Goal: Task Accomplishment & Management: Use online tool/utility

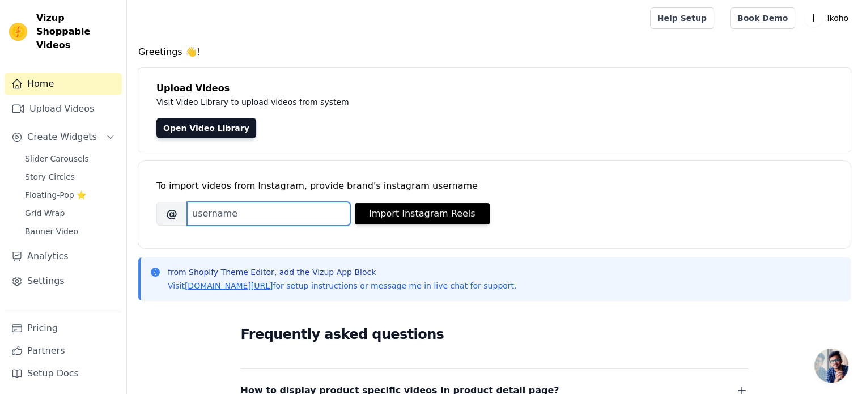
click at [261, 206] on input "Brand's Instagram Username" at bounding box center [268, 214] width 163 height 24
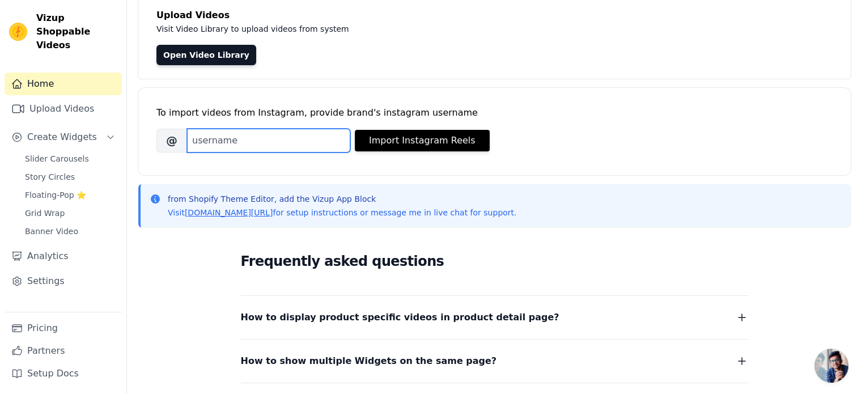
scroll to position [71, 0]
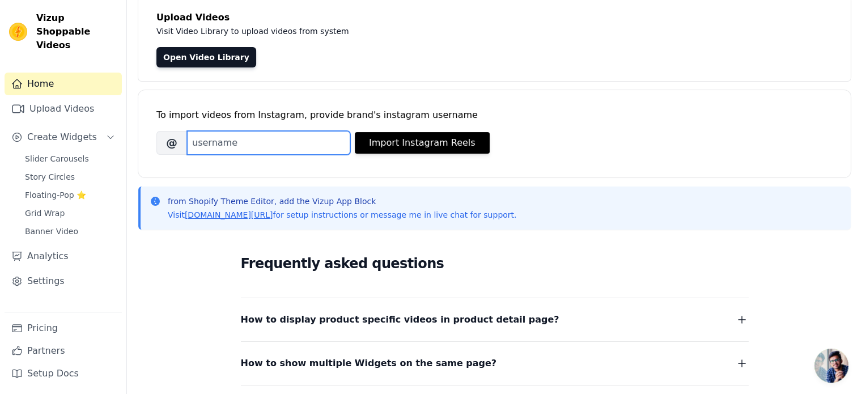
click at [272, 141] on input "Brand's Instagram Username" at bounding box center [268, 143] width 163 height 24
paste input "ik0h0"
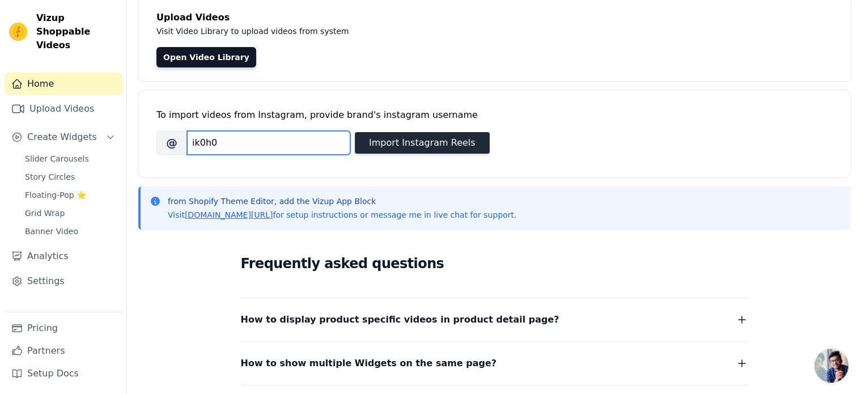
type input "ik0h0"
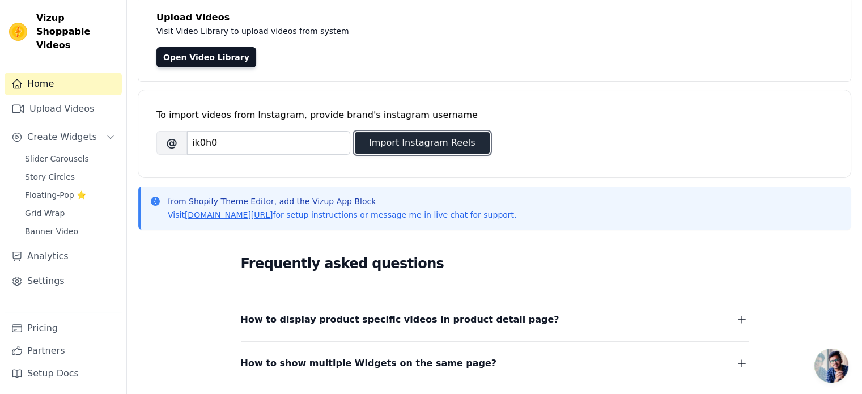
click at [406, 147] on button "Import Instagram Reels" at bounding box center [422, 143] width 135 height 22
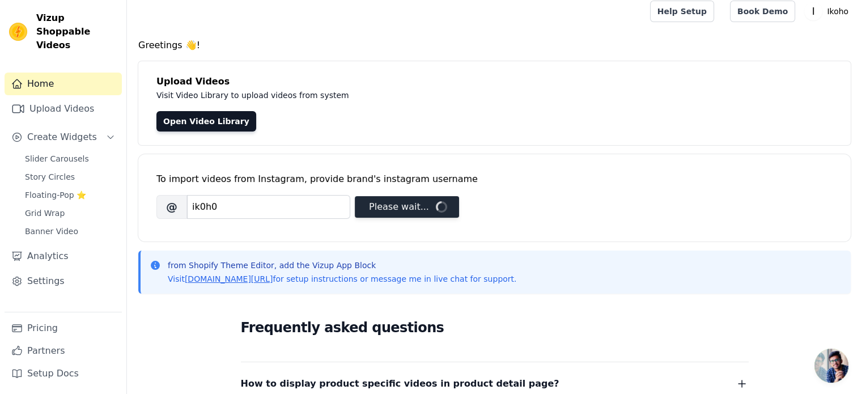
scroll to position [0, 0]
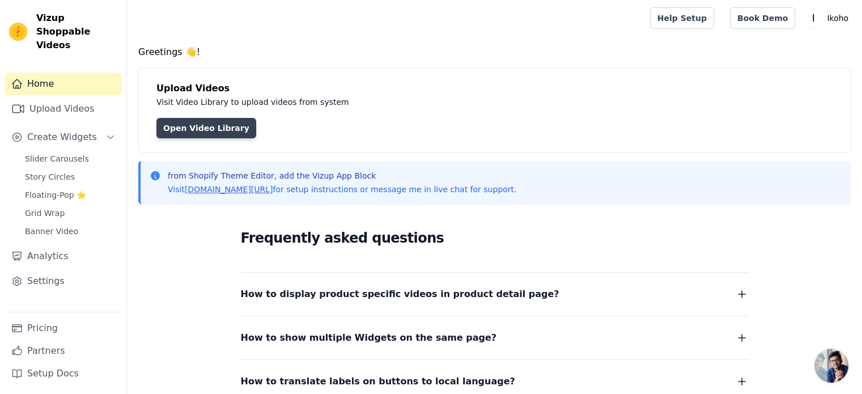
click at [221, 126] on link "Open Video Library" at bounding box center [206, 128] width 100 height 20
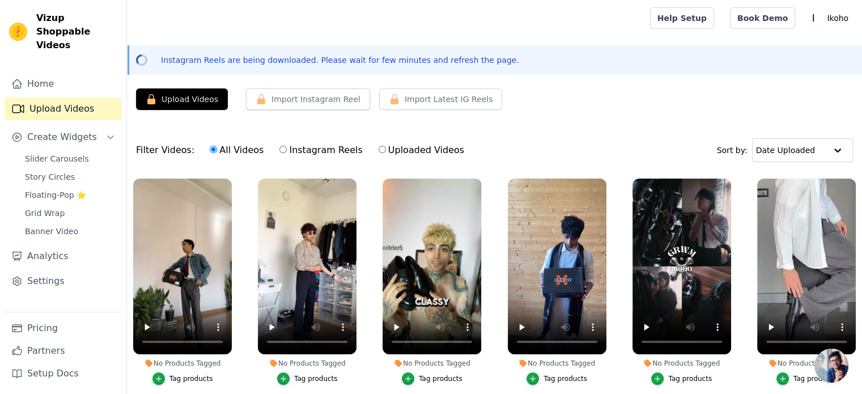
click at [279, 147] on input "Instagram Reels" at bounding box center [282, 149] width 7 height 7
radio input "true"
click at [50, 153] on span "Slider Carousels" at bounding box center [57, 158] width 64 height 11
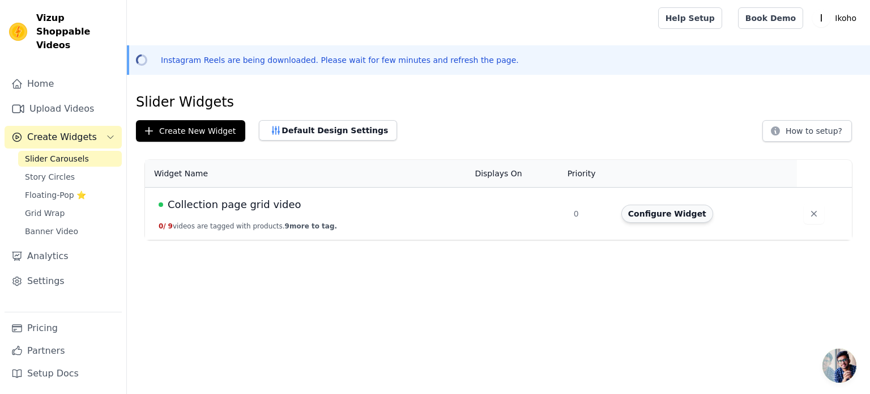
click at [655, 213] on button "Configure Widget" at bounding box center [668, 214] width 92 height 18
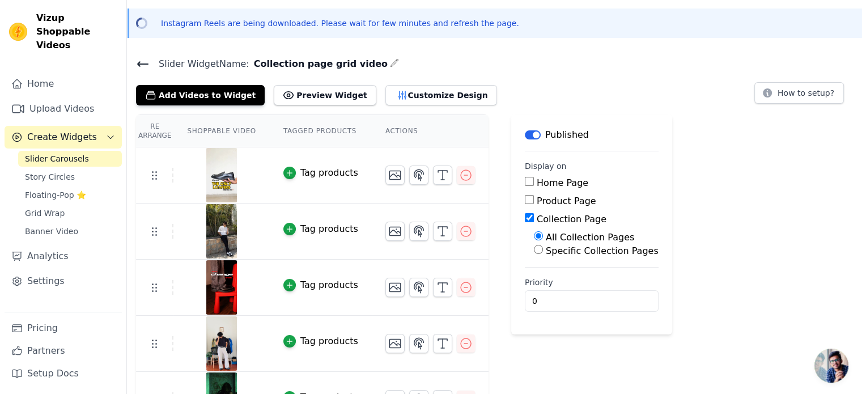
scroll to position [57, 0]
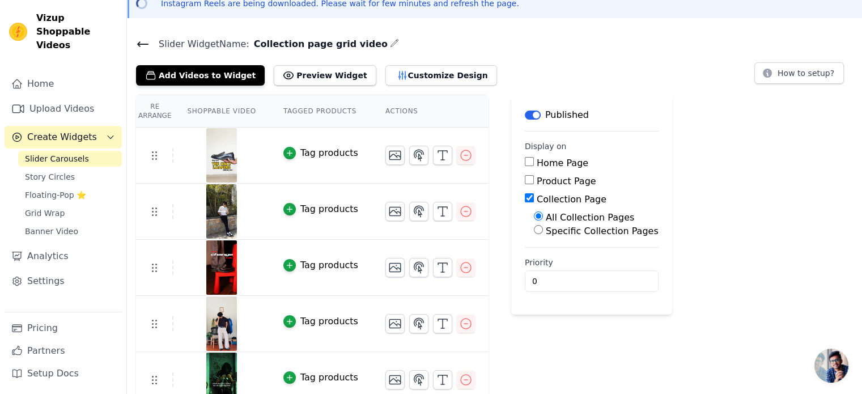
click at [65, 153] on span "Slider Carousels" at bounding box center [57, 158] width 64 height 11
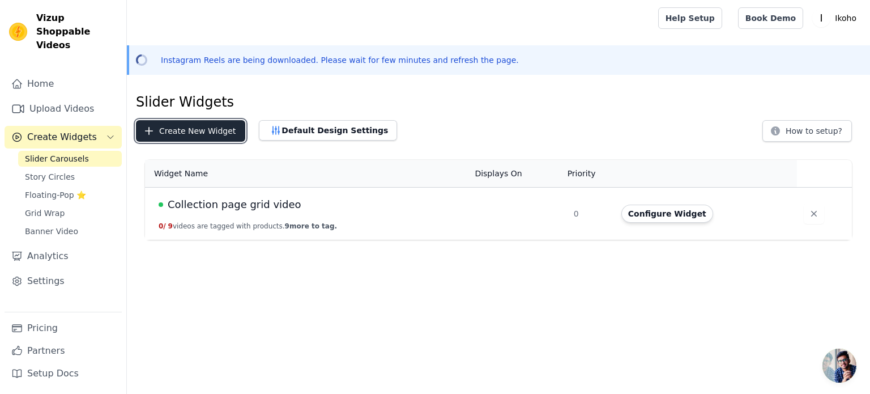
click at [188, 132] on button "Create New Widget" at bounding box center [190, 131] width 109 height 22
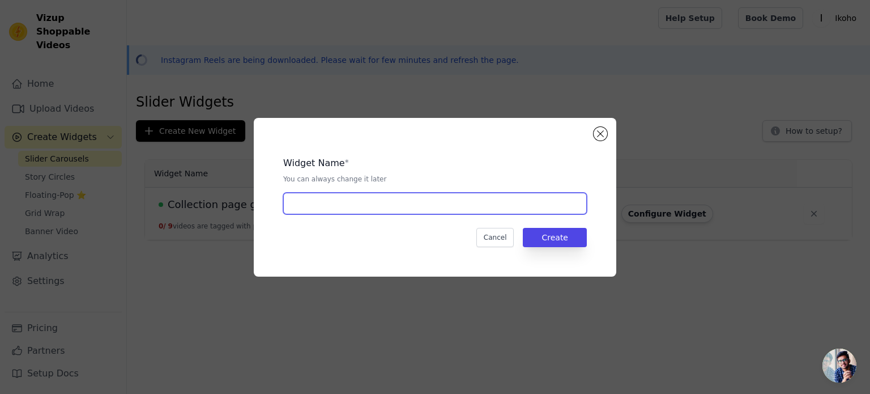
click at [389, 200] on input "text" at bounding box center [435, 204] width 304 height 22
click at [447, 202] on input "text" at bounding box center [435, 204] width 304 height 22
type input "Community"
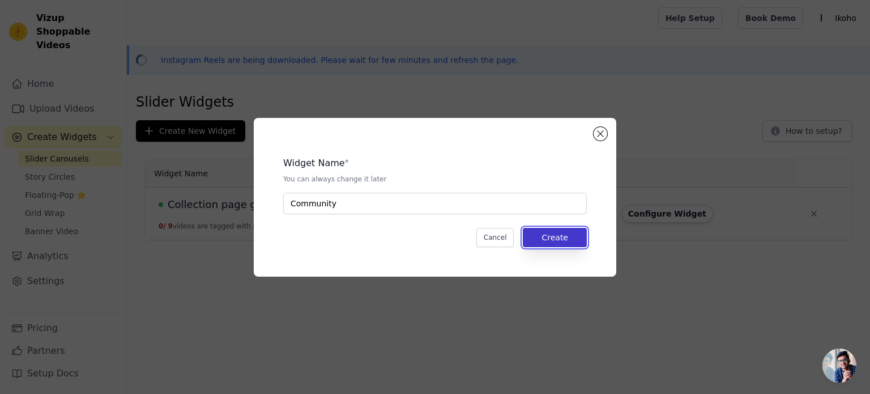
click at [557, 232] on button "Create" at bounding box center [555, 237] width 64 height 19
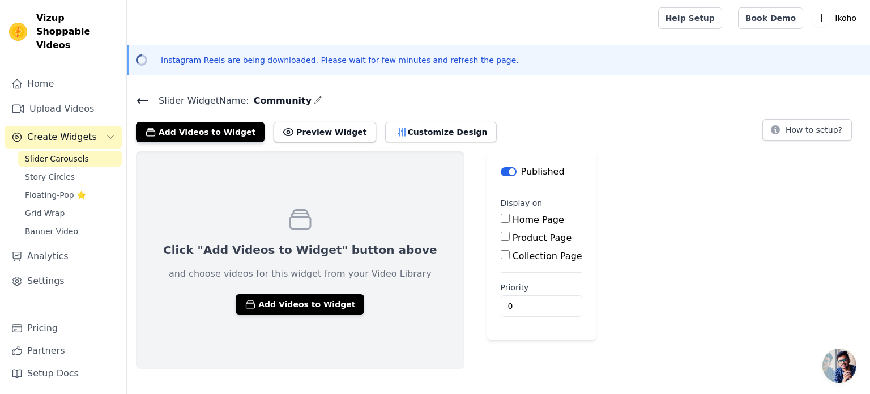
click at [501, 290] on label "Priority" at bounding box center [542, 287] width 82 height 11
click at [501, 295] on input "0" at bounding box center [542, 306] width 82 height 22
click at [513, 221] on label "Home Page" at bounding box center [539, 219] width 52 height 11
click at [503, 221] on input "Home Page" at bounding box center [505, 218] width 9 height 9
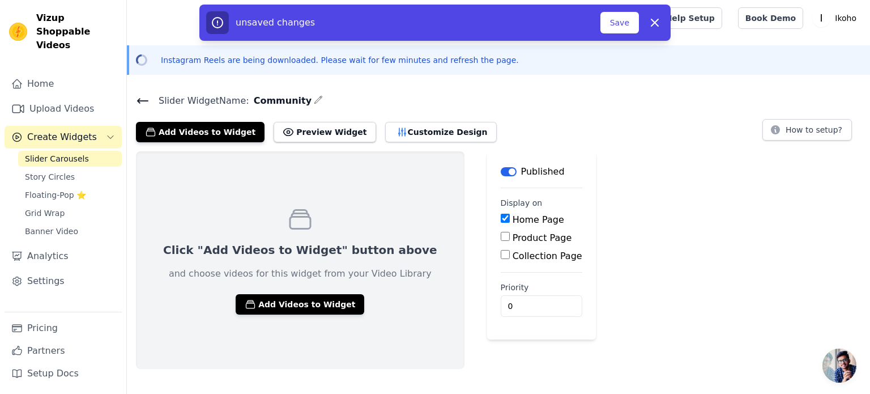
click at [513, 221] on label "Home Page" at bounding box center [539, 219] width 52 height 11
click at [503, 221] on input "Home Page" at bounding box center [505, 218] width 9 height 9
checkbox input "false"
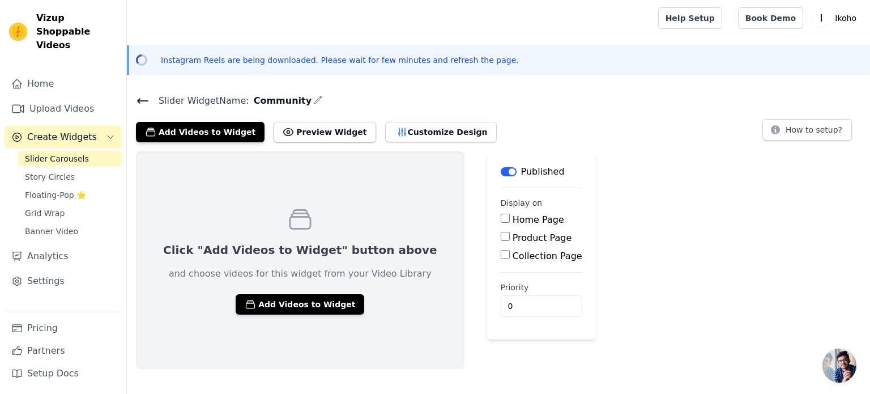
click at [145, 100] on icon at bounding box center [143, 101] width 10 height 5
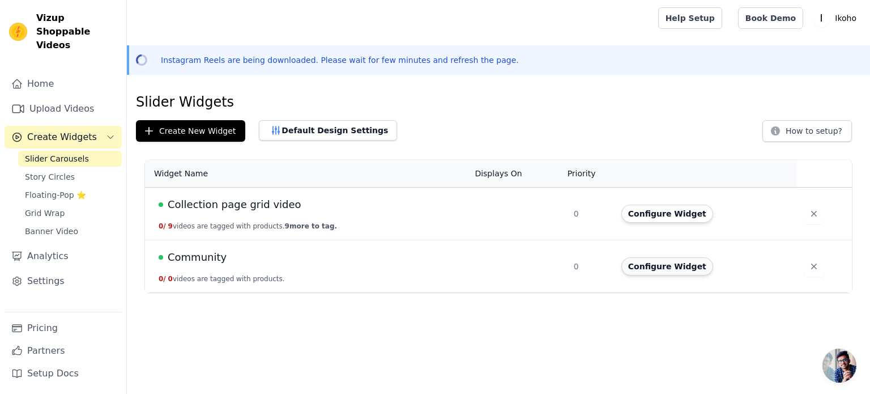
click at [681, 269] on button "Configure Widget" at bounding box center [668, 266] width 92 height 18
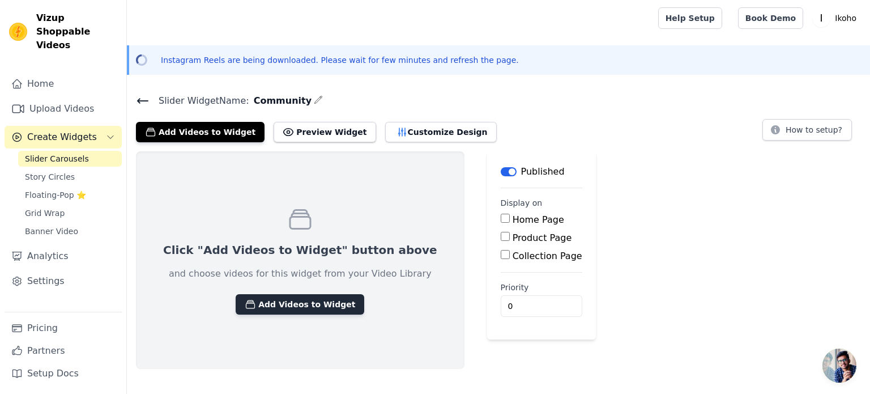
click at [292, 301] on button "Add Videos to Widget" at bounding box center [300, 304] width 129 height 20
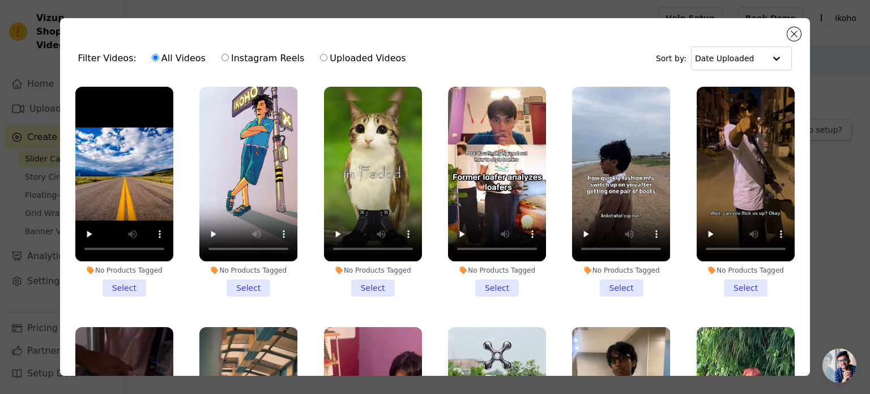
click at [320, 59] on input "Uploaded Videos" at bounding box center [323, 57] width 7 height 7
radio input "true"
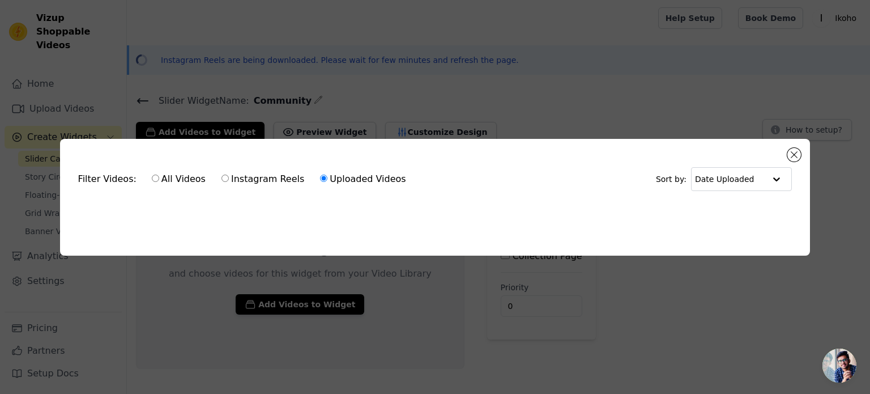
click at [528, 237] on div "Filter Videos: All Videos Instagram Reels Uploaded Videos Sort by: Date Uploade…" at bounding box center [435, 197] width 751 height 117
click at [222, 179] on input "Instagram Reels" at bounding box center [225, 178] width 7 height 7
radio input "true"
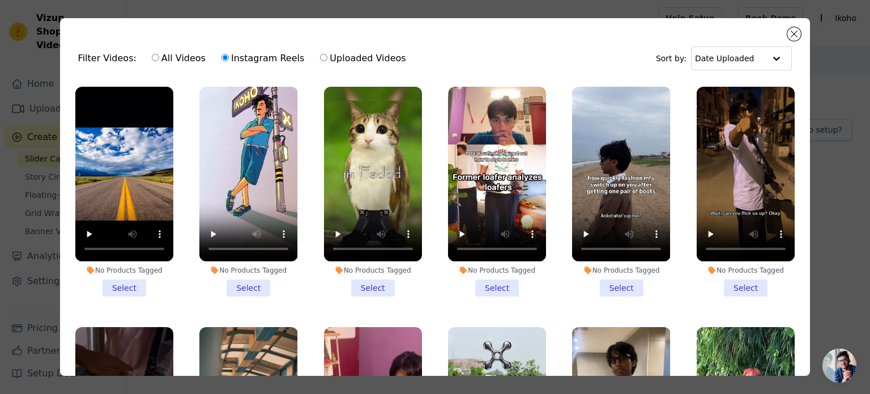
click at [152, 58] on input "All Videos" at bounding box center [155, 57] width 7 height 7
radio input "true"
click at [757, 51] on div "Option Date Uploaded, selected. Select is focused, type to refine list, press d…" at bounding box center [741, 58] width 102 height 25
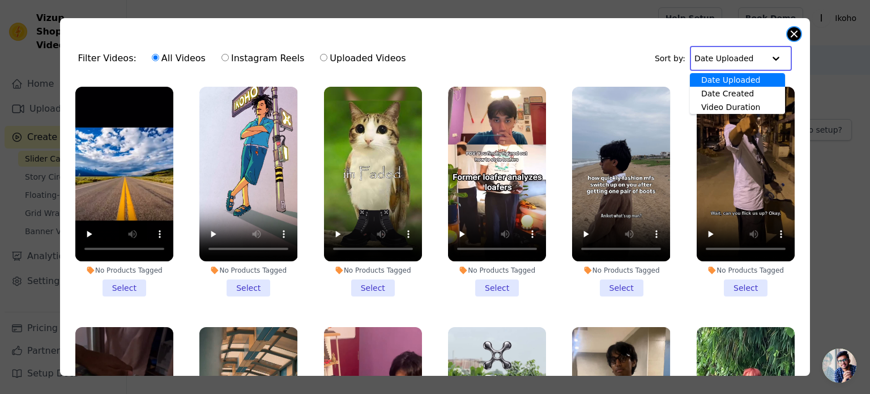
click at [796, 37] on button "Close modal" at bounding box center [795, 34] width 14 height 14
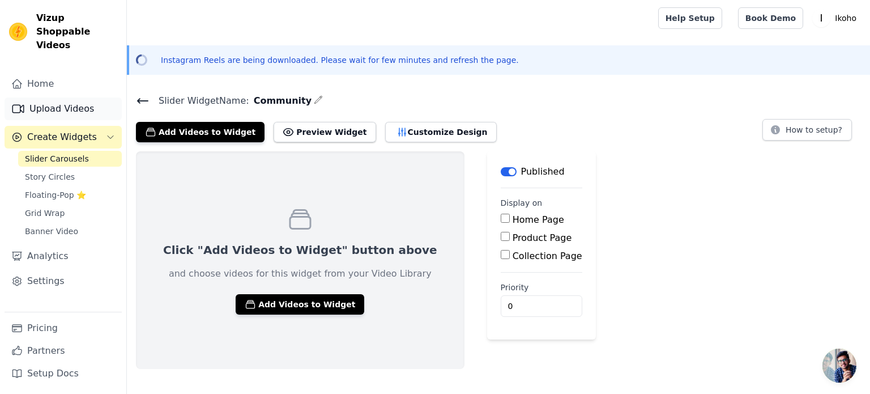
click at [60, 97] on link "Upload Videos" at bounding box center [63, 108] width 117 height 23
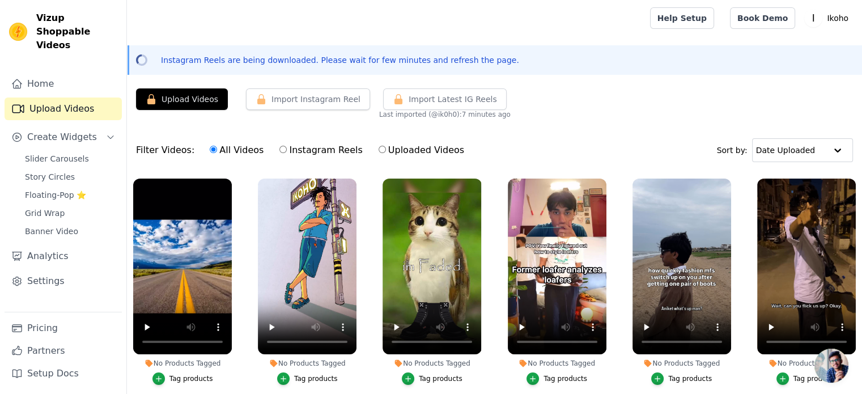
click at [386, 151] on label "Uploaded Videos" at bounding box center [421, 150] width 87 height 15
click at [386, 151] on input "Uploaded Videos" at bounding box center [382, 149] width 7 height 7
radio input "true"
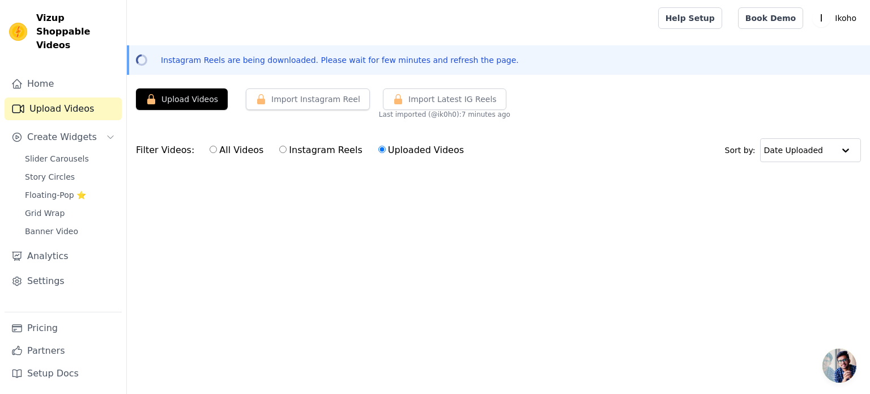
click at [269, 190] on ul at bounding box center [499, 181] width 744 height 18
click at [301, 188] on ul at bounding box center [499, 181] width 744 height 18
click at [208, 99] on button "Upload Videos" at bounding box center [182, 99] width 92 height 22
click at [331, 149] on label "Instagram Reels" at bounding box center [321, 150] width 84 height 15
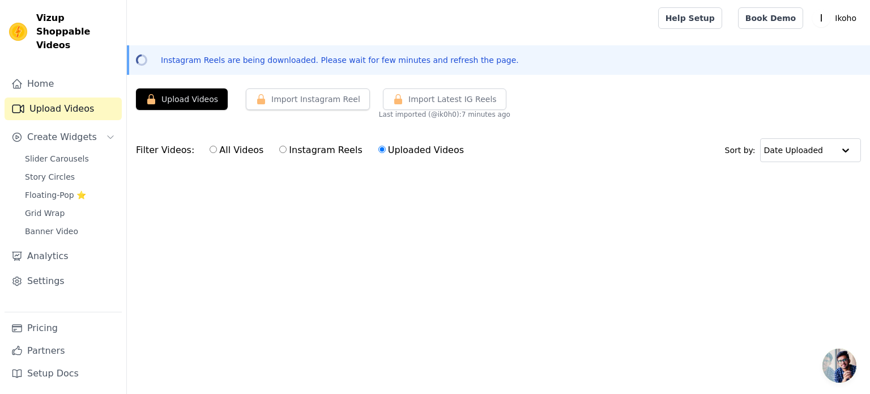
click at [287, 149] on input "Instagram Reels" at bounding box center [282, 149] width 7 height 7
radio input "true"
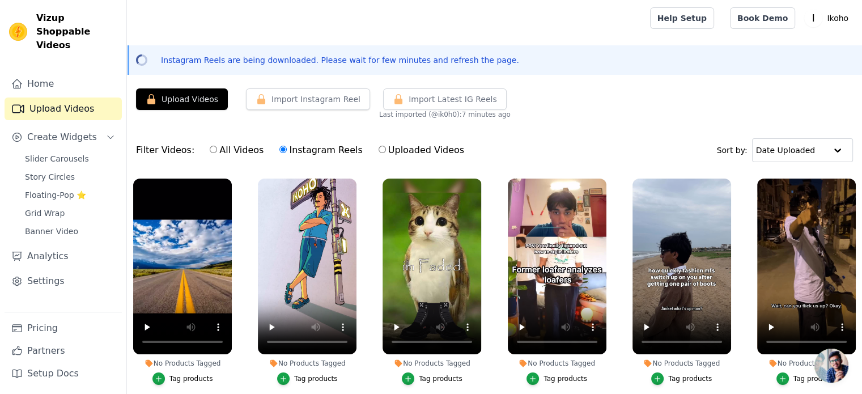
click at [240, 149] on label "All Videos" at bounding box center [236, 150] width 55 height 15
click at [217, 149] on input "All Videos" at bounding box center [213, 149] width 7 height 7
radio input "true"
click at [283, 148] on label "Instagram Reels" at bounding box center [321, 150] width 84 height 15
click at [283, 148] on input "Instagram Reels" at bounding box center [282, 149] width 7 height 7
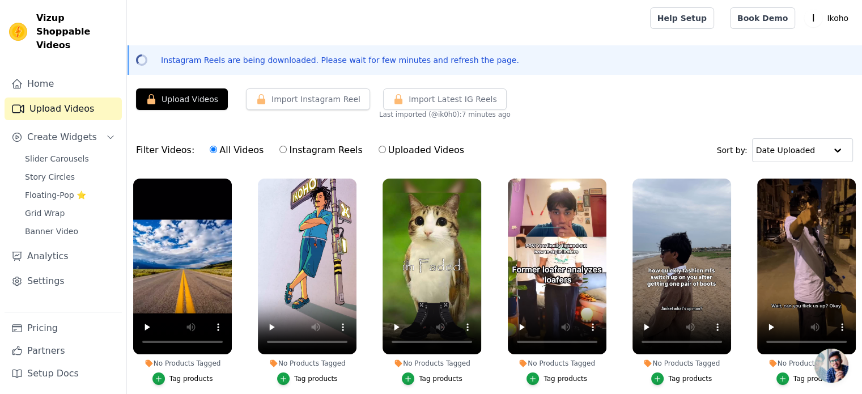
radio input "true"
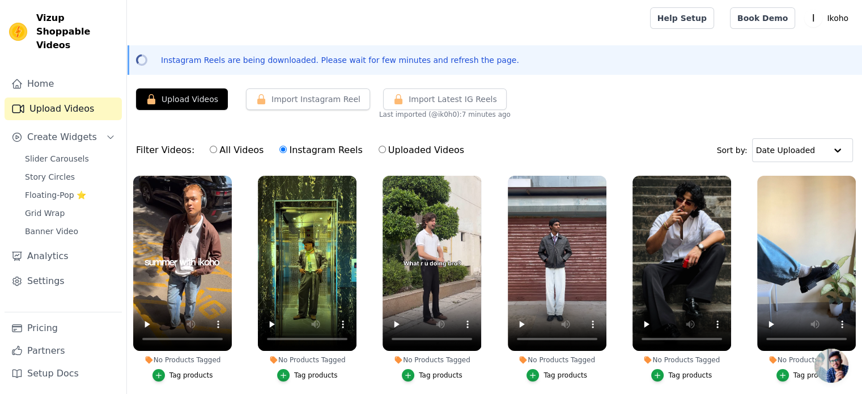
scroll to position [963, 0]
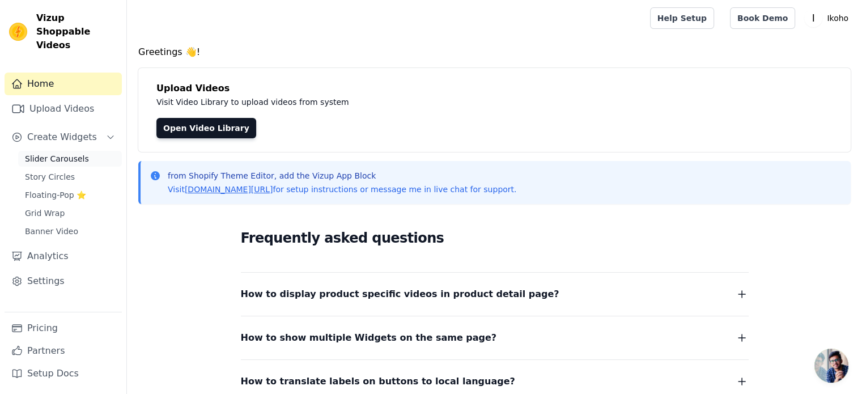
click at [57, 153] on span "Slider Carousels" at bounding box center [57, 158] width 64 height 11
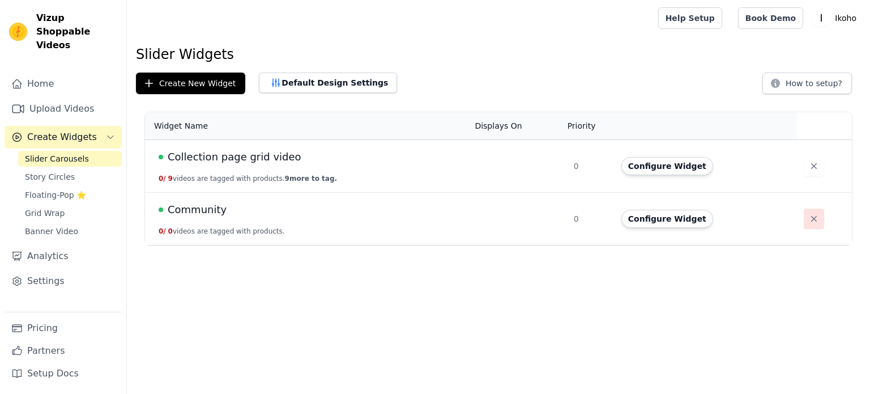
click at [813, 221] on icon "button" at bounding box center [814, 218] width 11 height 11
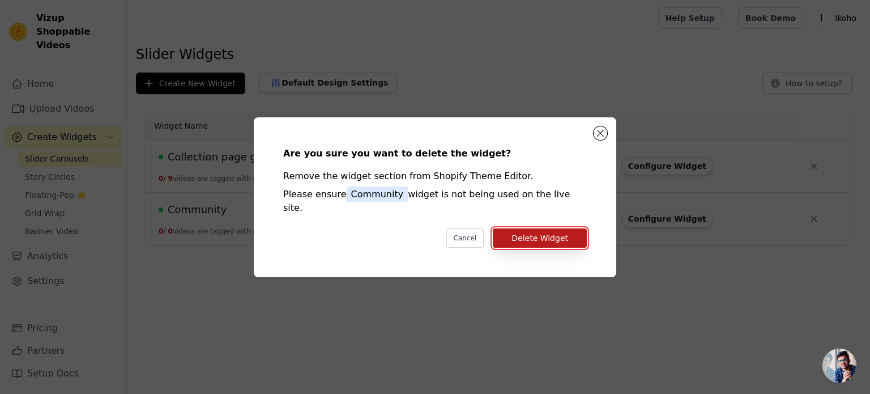
click at [550, 231] on button "Delete Widget" at bounding box center [540, 237] width 94 height 19
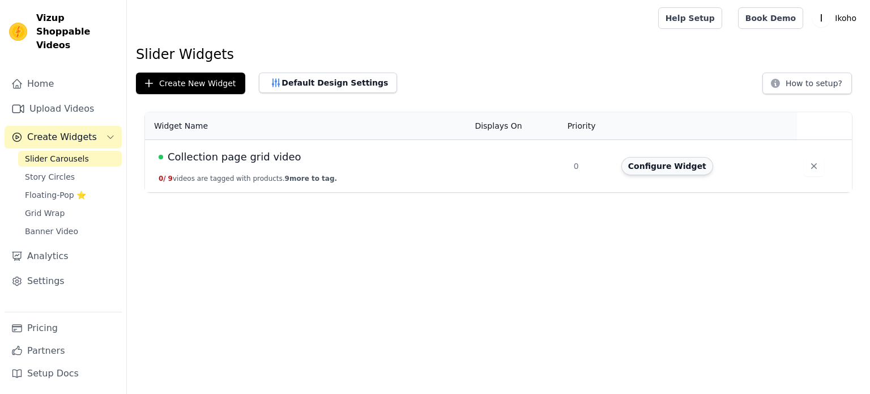
click at [651, 163] on button "Configure Widget" at bounding box center [668, 166] width 92 height 18
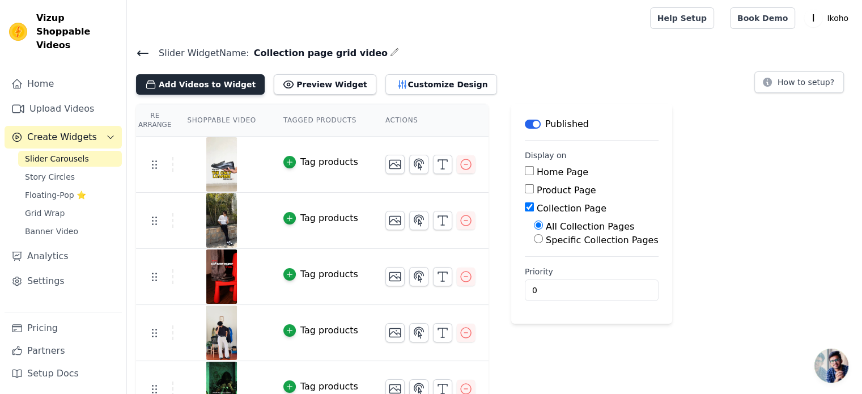
click at [207, 88] on button "Add Videos to Widget" at bounding box center [200, 84] width 129 height 20
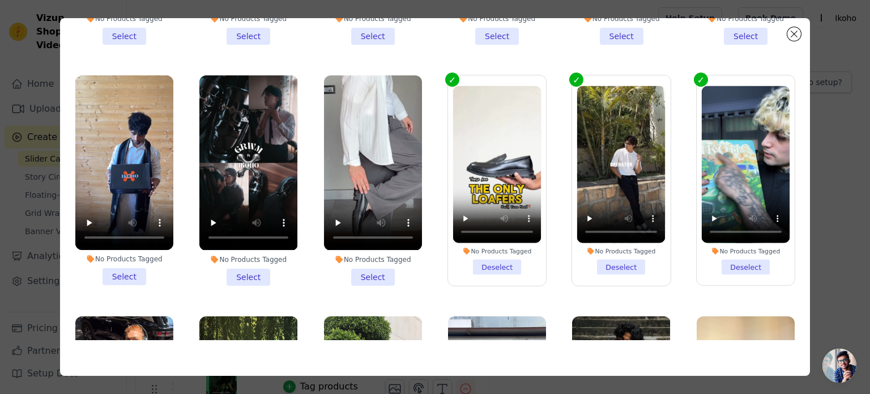
scroll to position [592, 0]
